Goal: Transaction & Acquisition: Purchase product/service

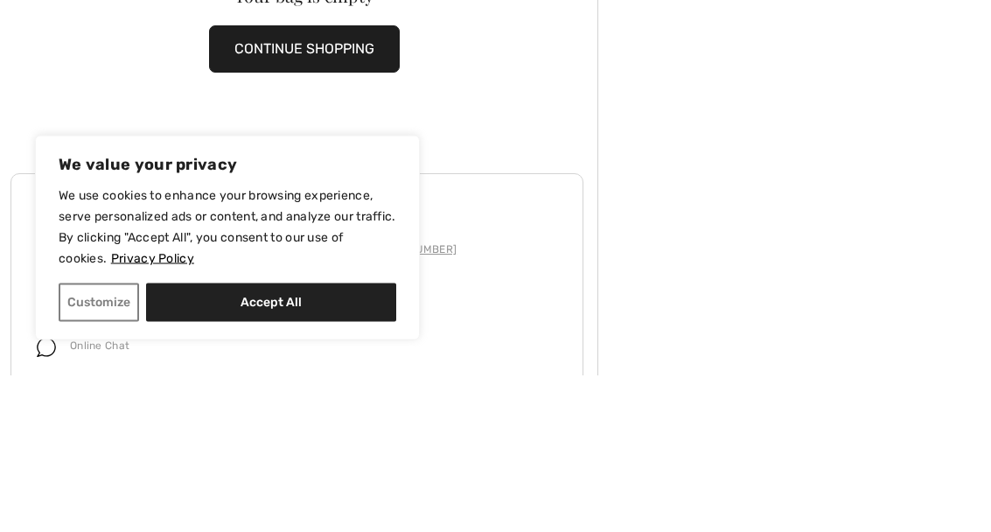
click at [344, 183] on button "CONTINUE SHOPPING" at bounding box center [304, 206] width 191 height 47
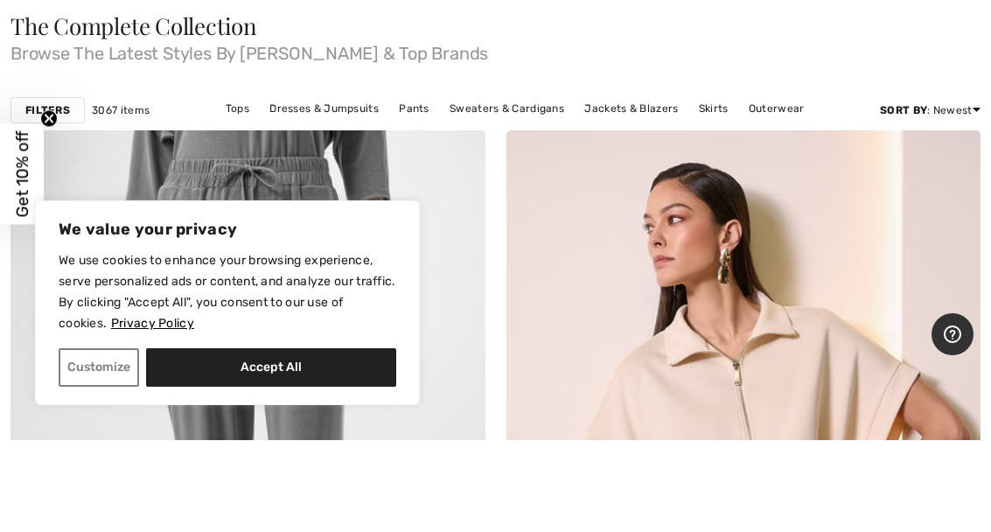
click at [246, 189] on link "Tops" at bounding box center [237, 200] width 41 height 23
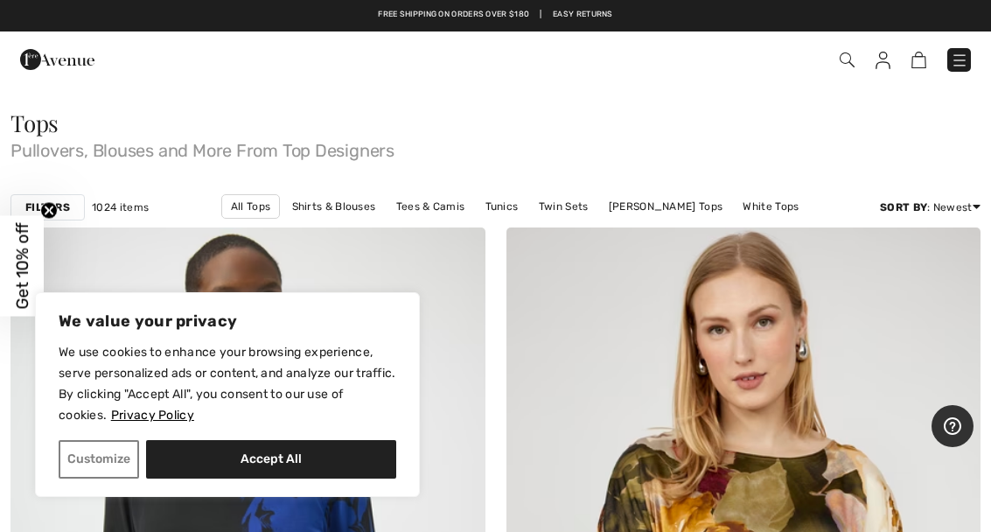
click at [313, 464] on button "Accept All" at bounding box center [271, 459] width 250 height 38
checkbox input "true"
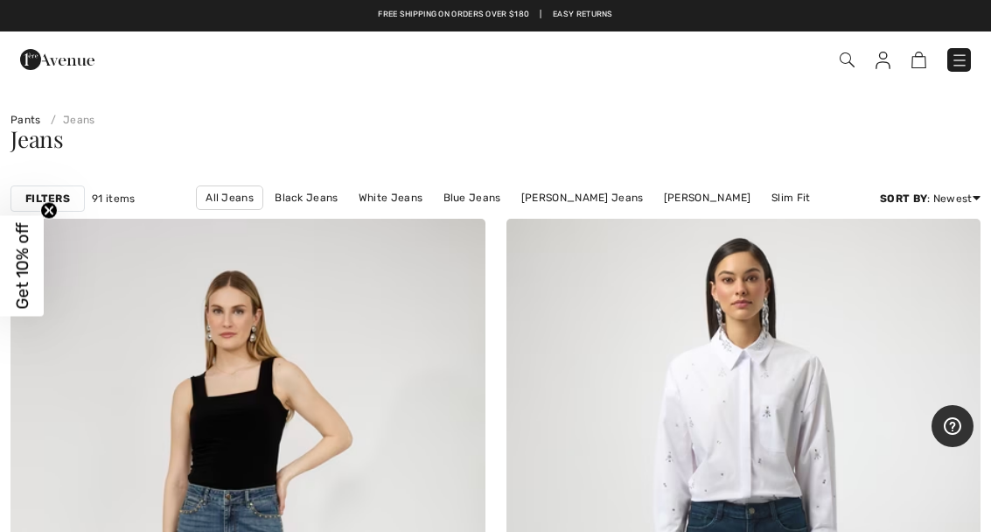
click at [30, 121] on link "Pants" at bounding box center [25, 120] width 31 height 12
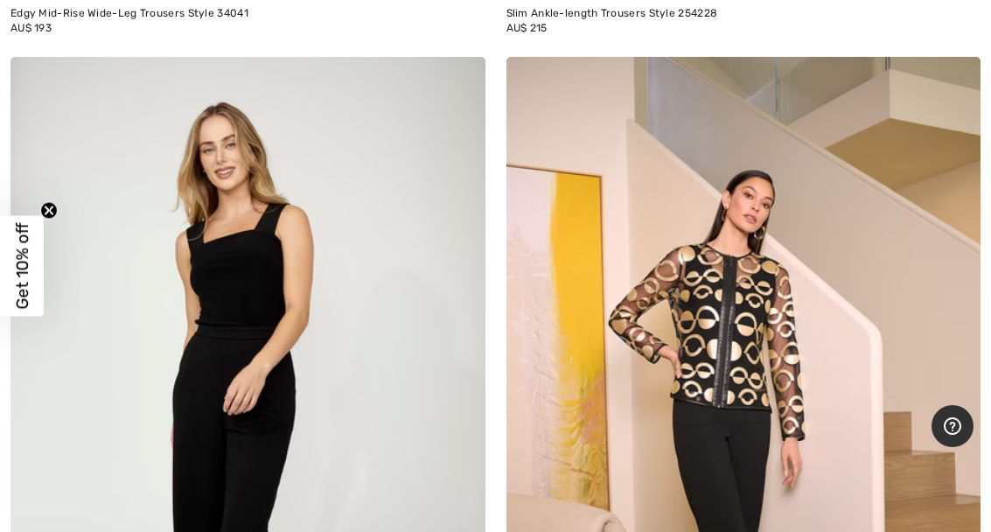
scroll to position [15711, 0]
